Goal: Task Accomplishment & Management: Complete application form

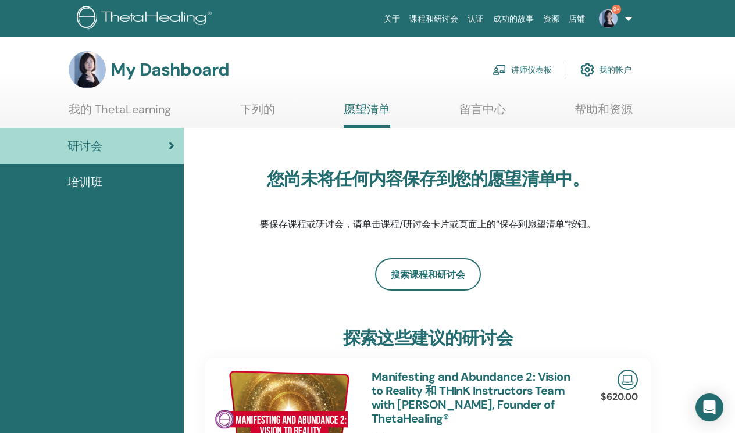
click at [143, 148] on div "研讨会" at bounding box center [91, 145] width 165 height 17
click at [527, 70] on link "讲师仪表板" at bounding box center [522, 70] width 59 height 26
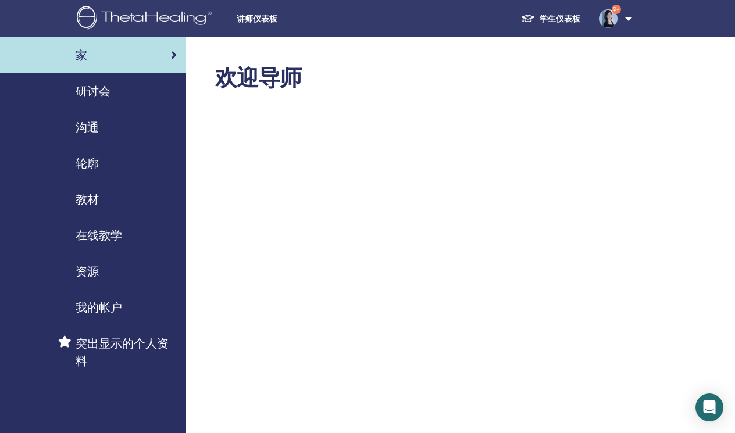
click at [93, 92] on span "研讨会" at bounding box center [93, 91] width 35 height 17
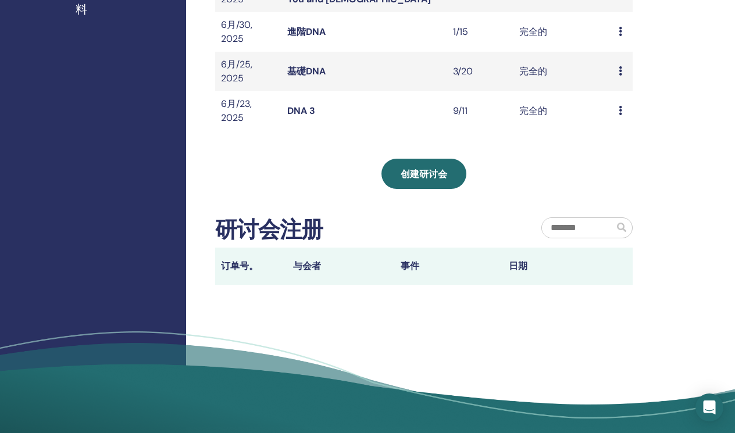
scroll to position [346, 0]
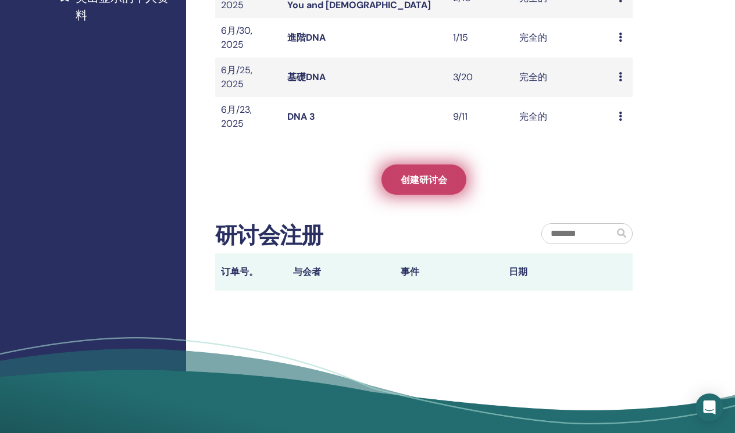
click at [430, 177] on span "创建研讨会" at bounding box center [424, 180] width 47 height 12
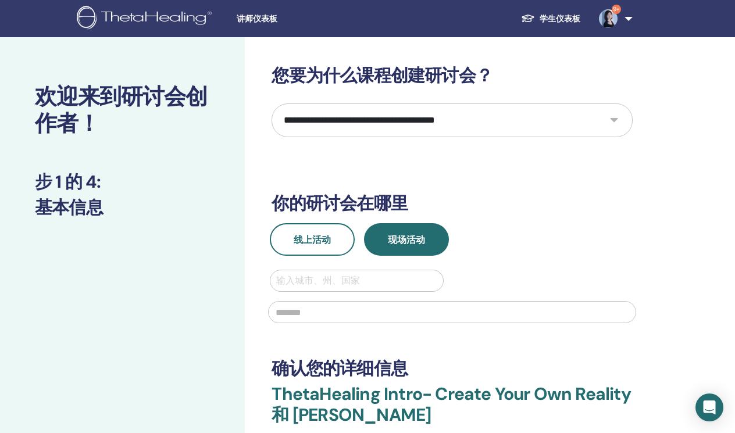
click at [371, 278] on div at bounding box center [356, 281] width 161 height 16
type input "**"
click at [437, 118] on select "**********" at bounding box center [452, 121] width 361 height 34
select select "*"
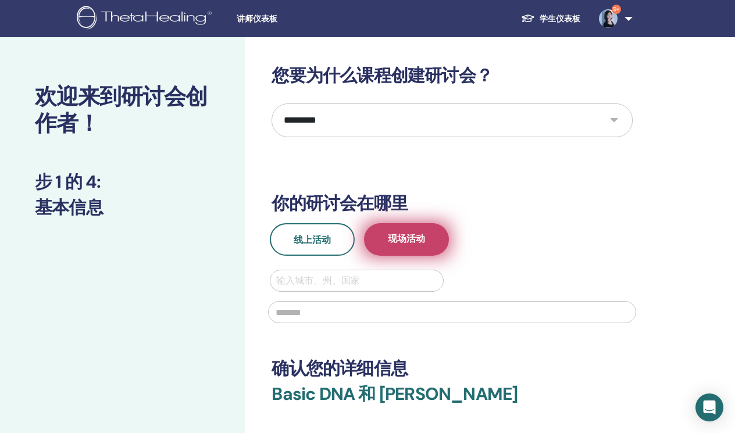
click at [417, 238] on span "现场活动" at bounding box center [406, 240] width 37 height 15
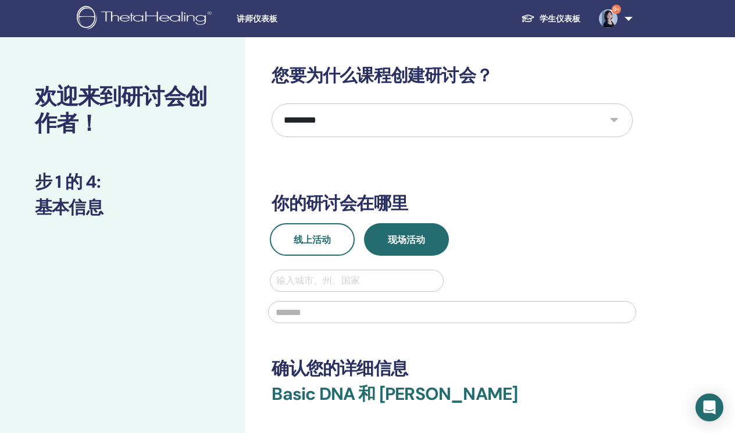
click at [375, 278] on div at bounding box center [356, 281] width 161 height 16
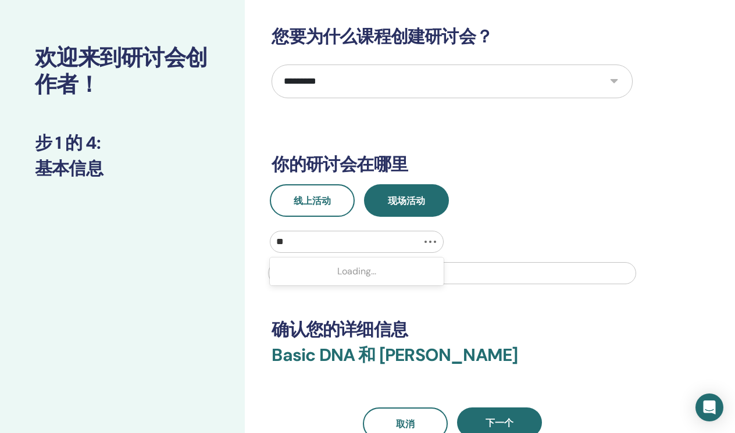
scroll to position [39, 0]
type input "**"
click at [324, 206] on span "线上活动" at bounding box center [312, 201] width 37 height 12
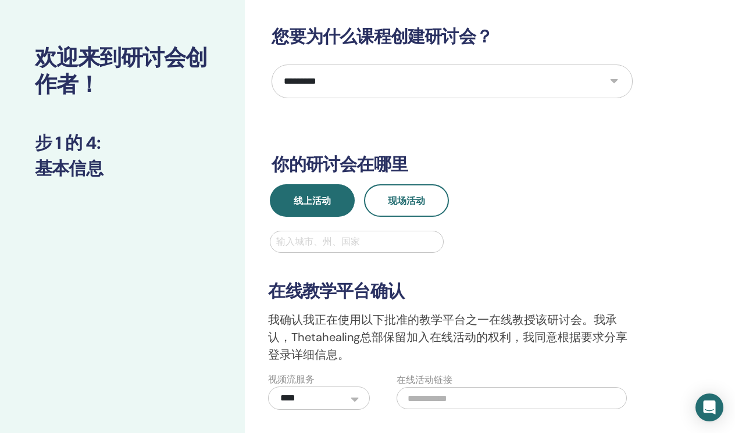
click at [391, 243] on div at bounding box center [356, 242] width 161 height 16
type input "**"
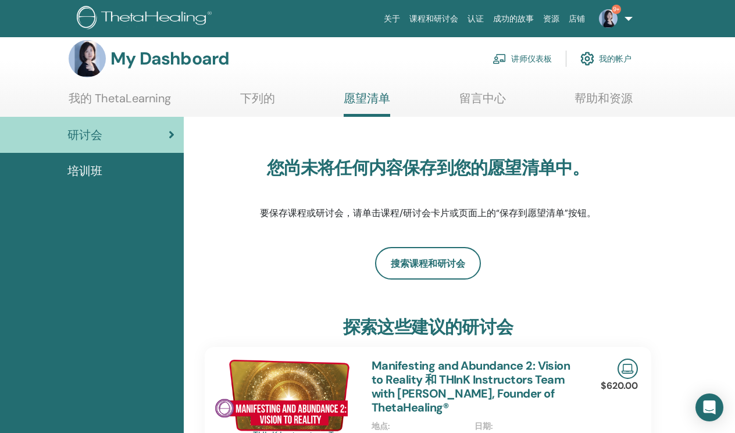
scroll to position [11, 0]
click at [515, 57] on link "讲师仪表板" at bounding box center [522, 59] width 59 height 26
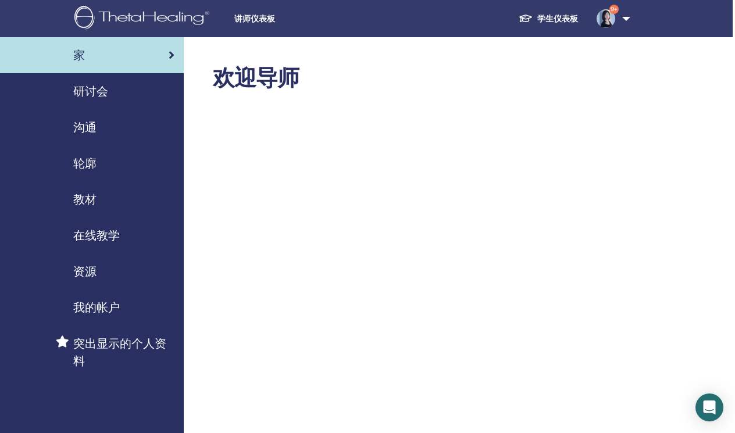
scroll to position [0, 2]
click at [105, 91] on span "研讨会" at bounding box center [90, 91] width 35 height 17
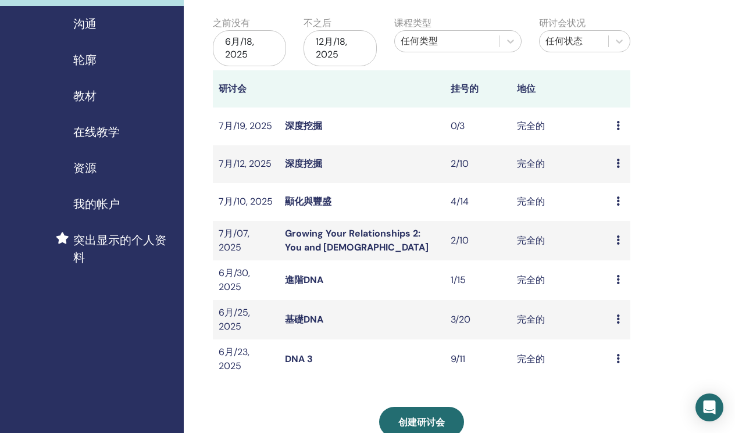
scroll to position [114, 2]
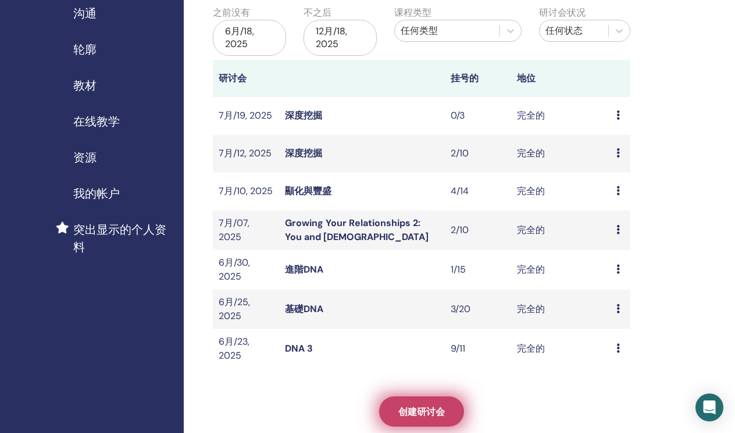
click at [409, 406] on span "创建研讨会" at bounding box center [421, 412] width 47 height 12
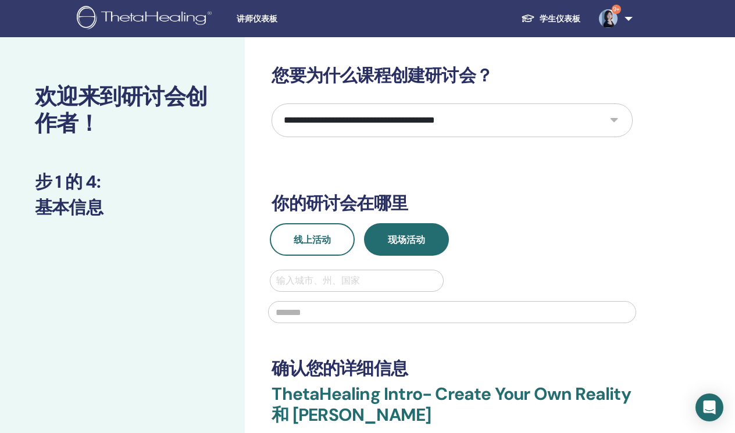
select select "*"
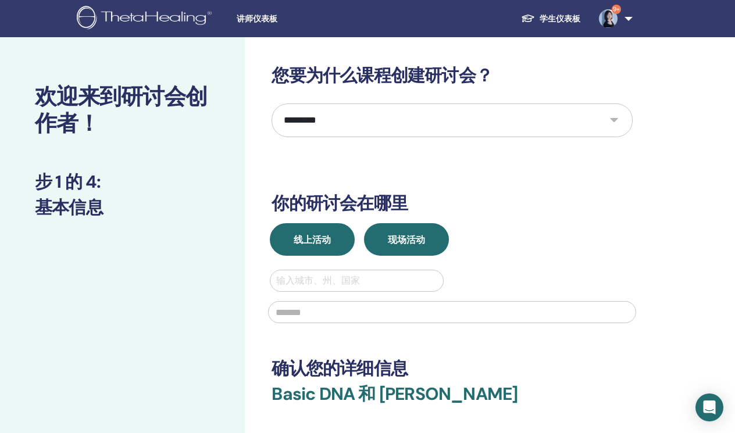
click at [327, 235] on span "线上活动" at bounding box center [312, 240] width 37 height 12
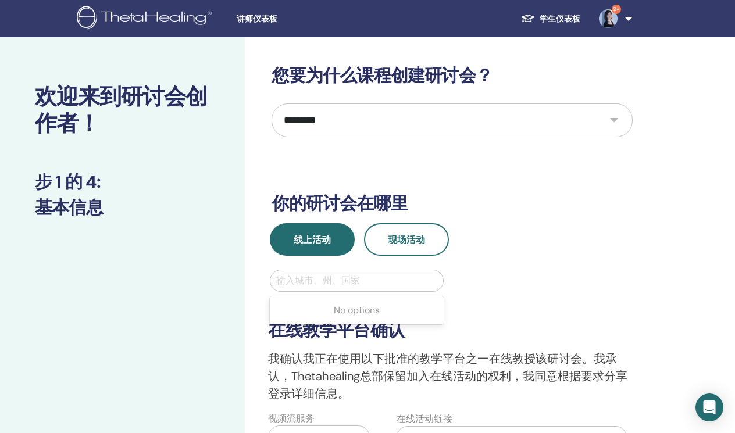
click at [347, 277] on div "输入城市、州、国家" at bounding box center [356, 281] width 161 height 14
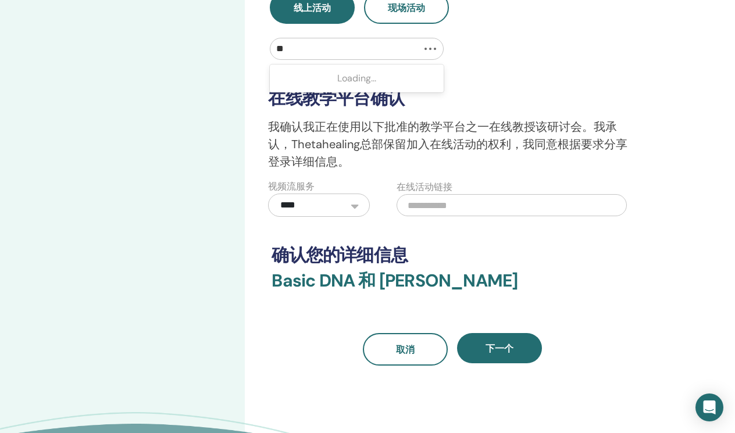
scroll to position [233, 0]
type input "**"
click at [454, 207] on input "text" at bounding box center [512, 205] width 230 height 22
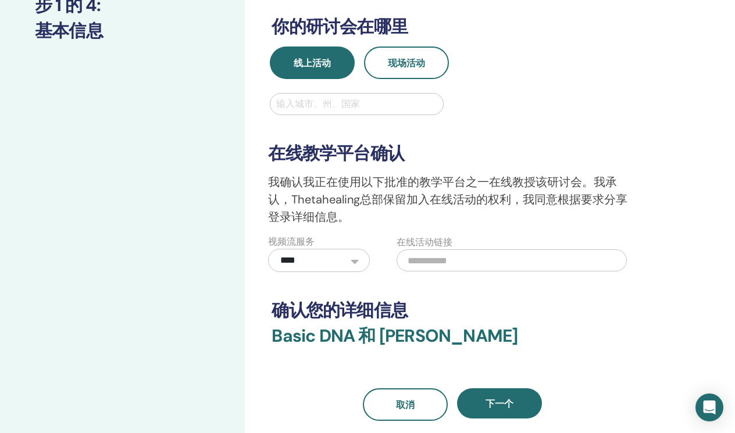
scroll to position [177, 0]
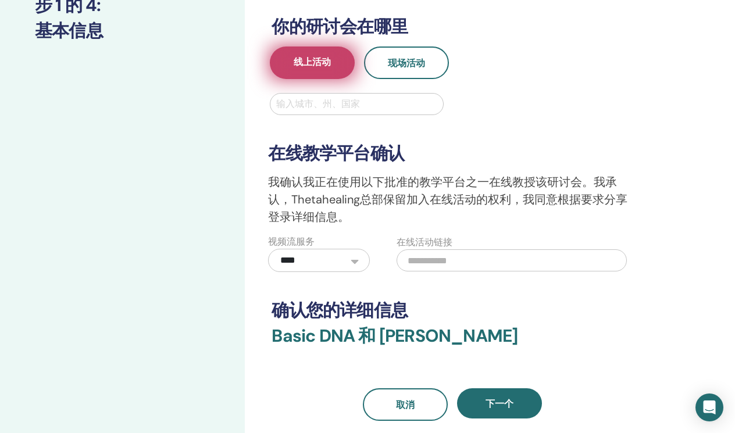
click at [326, 62] on span "线上活动" at bounding box center [312, 63] width 37 height 15
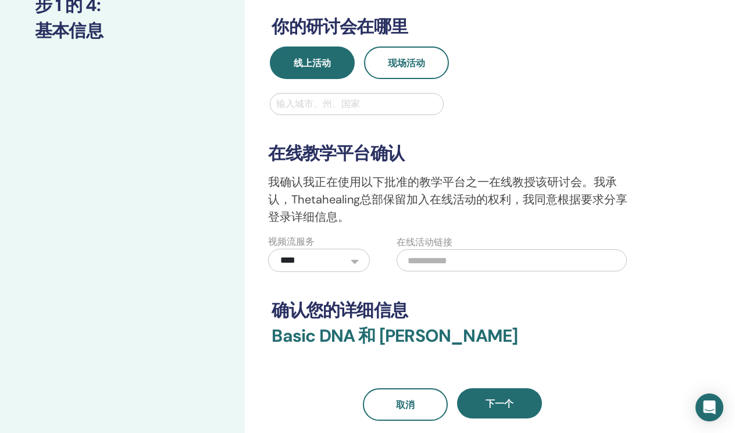
click at [339, 105] on div "输入城市、州、国家" at bounding box center [356, 104] width 161 height 14
click at [480, 258] on input "text" at bounding box center [512, 261] width 230 height 22
paste input "**********"
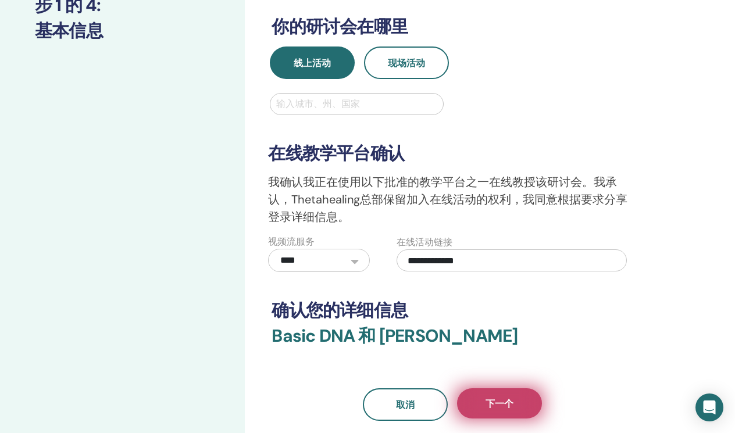
type input "**********"
click at [500, 401] on span "下一个" at bounding box center [500, 404] width 28 height 12
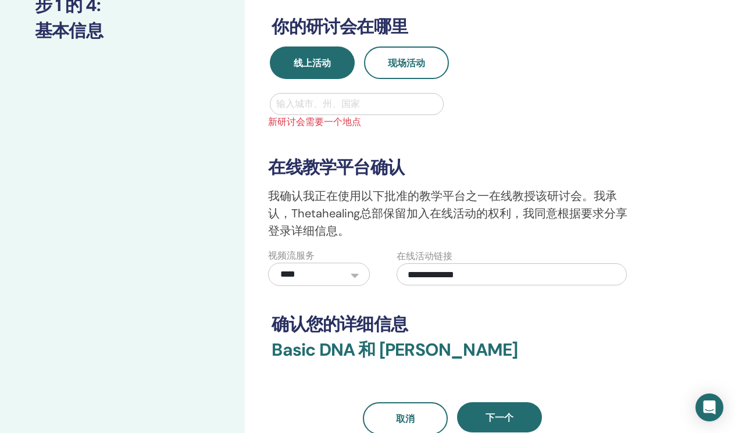
click at [344, 103] on div "输入城市、州、国家" at bounding box center [356, 104] width 161 height 14
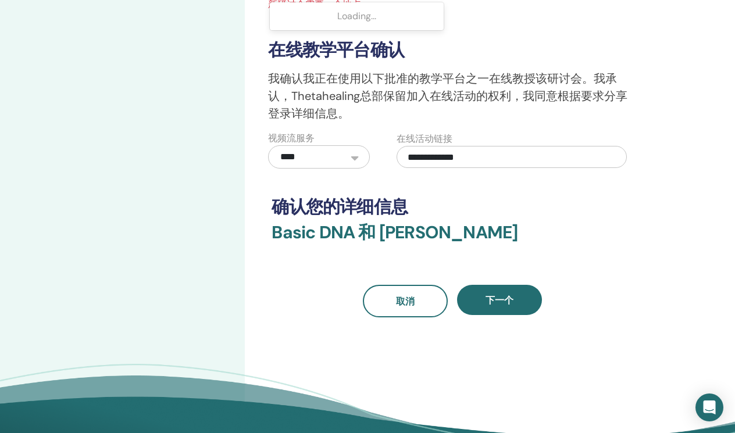
scroll to position [297, 0]
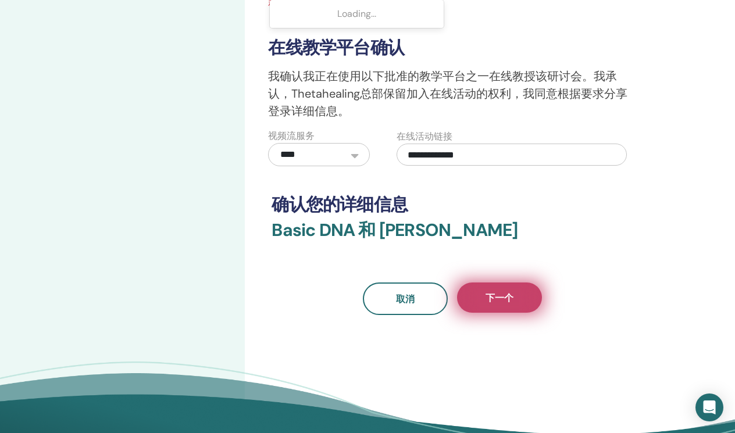
type input "*"
click at [513, 291] on button "下一个" at bounding box center [499, 298] width 85 height 30
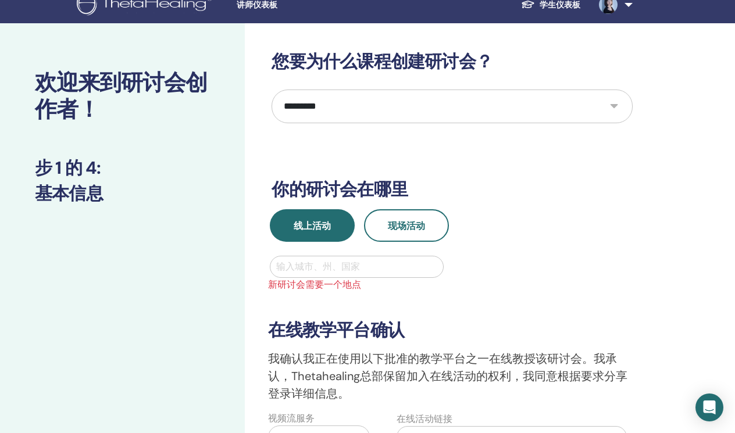
scroll to position [18, 0]
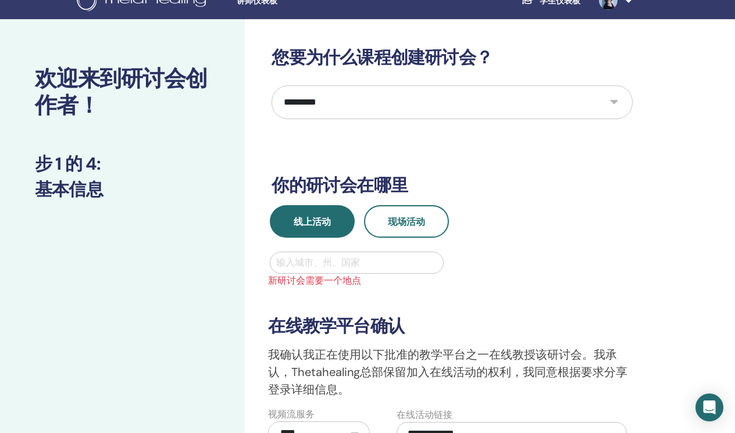
click at [320, 260] on div "输入城市、州、国家" at bounding box center [356, 263] width 161 height 14
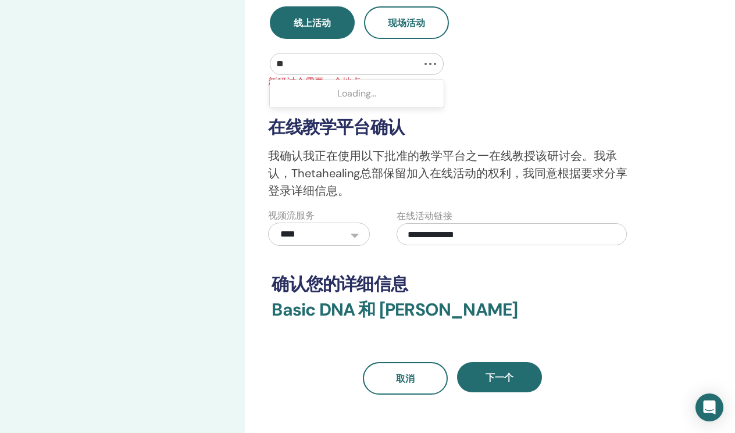
scroll to position [218, 0]
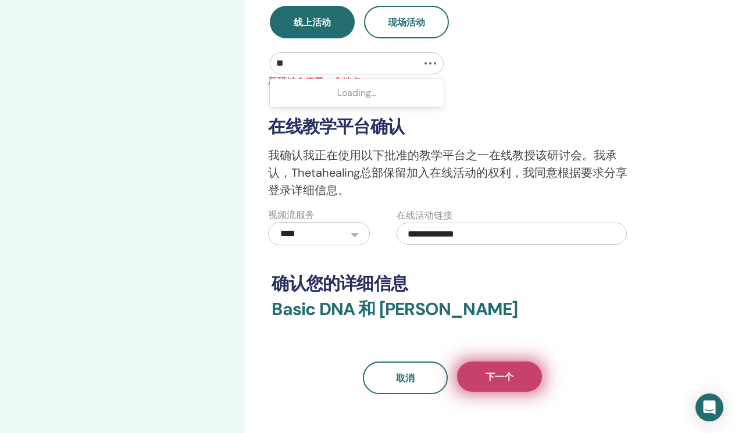
type input "**"
click at [510, 368] on button "下一个" at bounding box center [499, 377] width 85 height 30
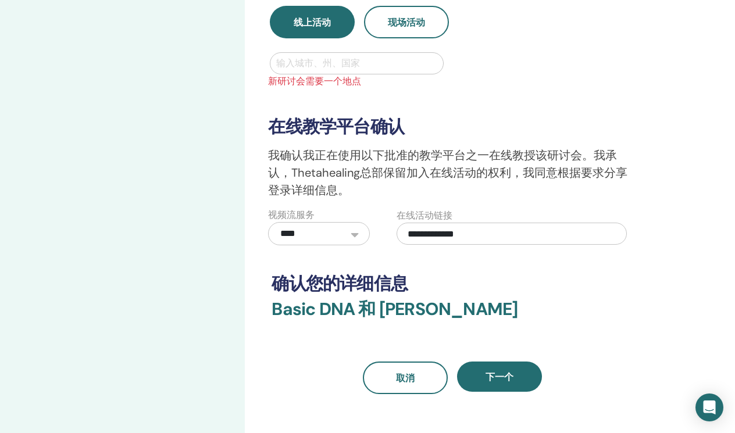
click at [377, 59] on div at bounding box center [356, 63] width 161 height 16
type input "**"
